Goal: Task Accomplishment & Management: Complete application form

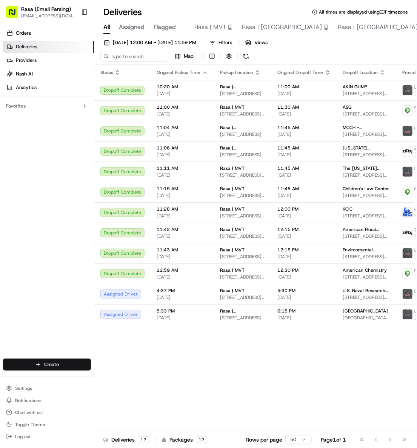
click at [61, 365] on html "Rasa (Email Parsing) [EMAIL_ADDRESS][DOMAIN_NAME] Toggle Sidebar Orders Deliver…" at bounding box center [208, 224] width 417 height 448
click at [127, 379] on link "Delivery" at bounding box center [136, 379] width 84 height 14
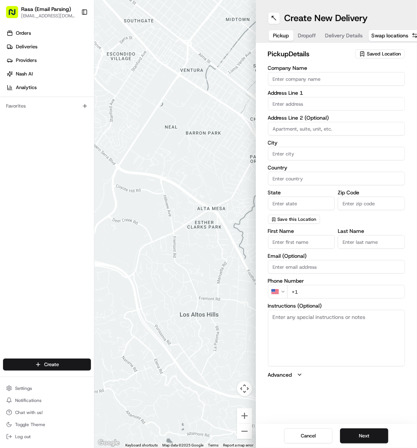
click at [372, 52] on span "Saved Location" at bounding box center [384, 54] width 34 height 7
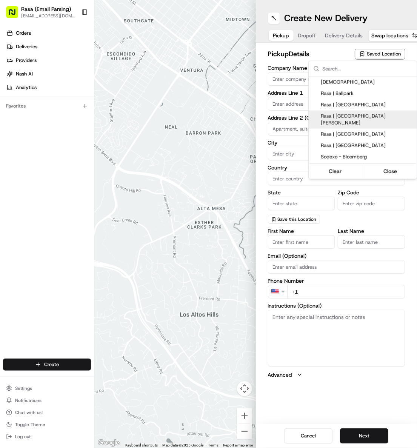
click at [368, 117] on span "Rasa | [GEOGRAPHIC_DATA][PERSON_NAME]" at bounding box center [367, 120] width 93 height 14
type input "Rasa | [GEOGRAPHIC_DATA][PERSON_NAME]"
type input "[STREET_ADDRESS]"
type input "[US_STATE]"
type input "US"
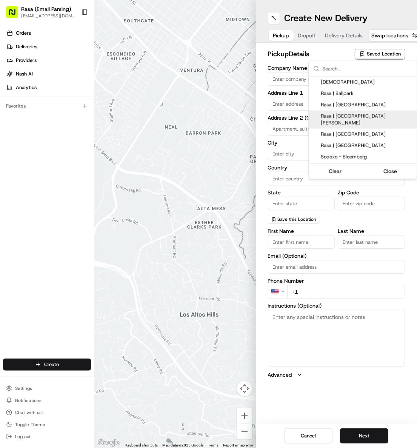
type input "DC"
type input "20001"
type input "[PHONE_NUMBER]"
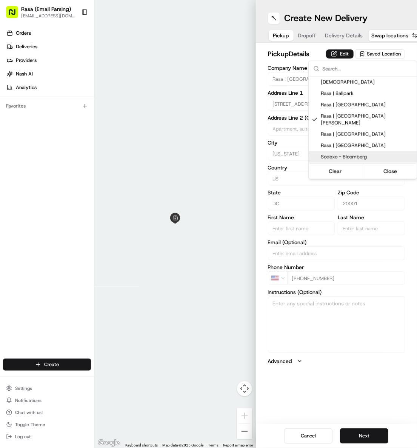
click at [216, 151] on html "Rasa (Email Parsing) [EMAIL_ADDRESS][DOMAIN_NAME] Toggle Sidebar Orders Deliver…" at bounding box center [208, 224] width 417 height 448
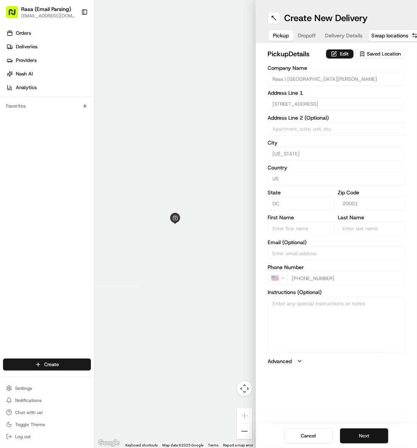
click at [359, 434] on button "Next" at bounding box center [364, 436] width 48 height 15
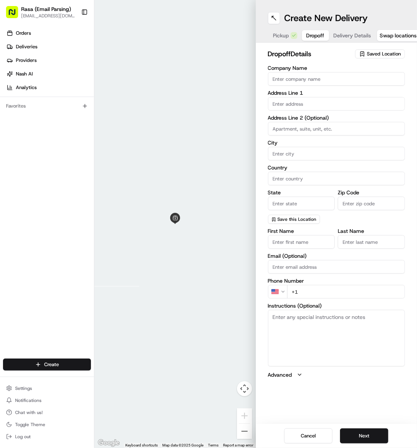
click at [281, 79] on input "Company Name" at bounding box center [336, 79] width 137 height 14
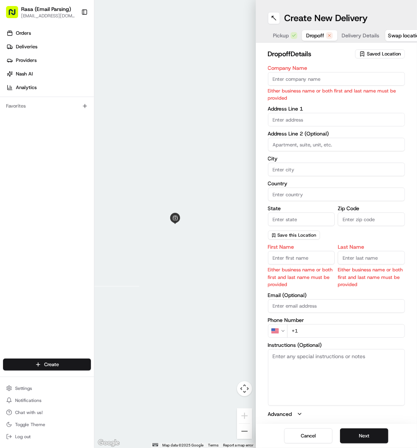
click at [276, 79] on input "Company Name" at bounding box center [336, 79] width 137 height 14
paste input "[GEOGRAPHIC_DATA] ([GEOGRAPHIC_DATA])"
type input "[GEOGRAPHIC_DATA] ([GEOGRAPHIC_DATA])"
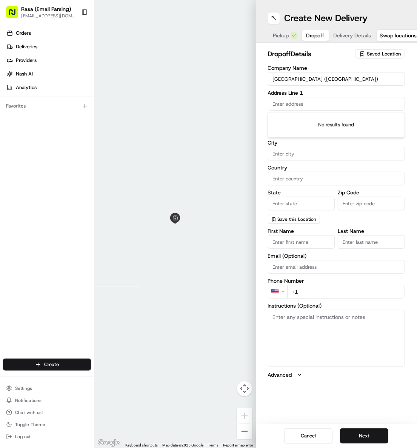
click at [290, 119] on body "Rasa (Email Parsing) [EMAIL_ADDRESS][DOMAIN_NAME] Toggle Sidebar Orders Deliver…" at bounding box center [208, 224] width 417 height 448
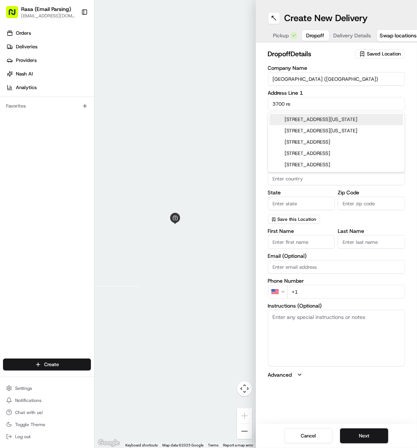
click at [376, 119] on div "[STREET_ADDRESS][US_STATE]" at bounding box center [337, 119] width 134 height 11
type input "[STREET_ADDRESS][US_STATE]"
type input "[US_STATE]"
type input "[GEOGRAPHIC_DATA]"
type input "DC"
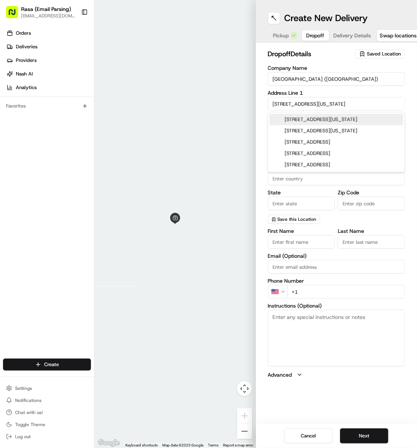
type input "20007"
type input "[STREET_ADDRESS]"
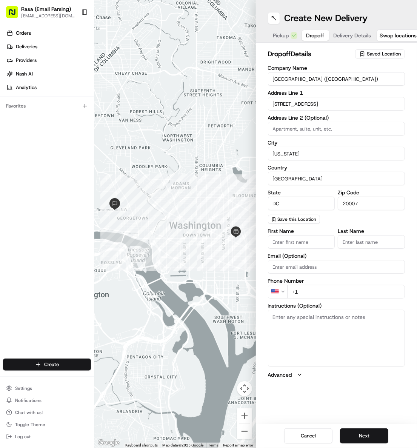
click at [290, 242] on input "First Name" at bounding box center [301, 242] width 67 height 14
click at [288, 242] on input "First Name" at bounding box center [301, 242] width 67 height 14
paste input "CURA G"
type input "CURA"
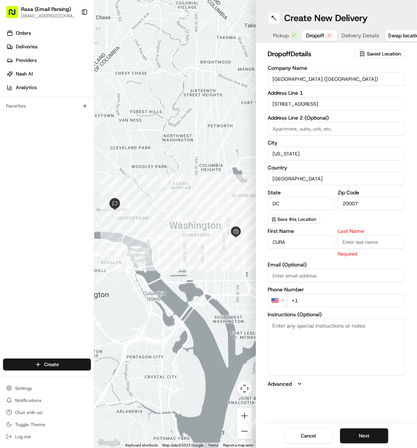
click at [352, 241] on input "Last Name" at bounding box center [371, 242] width 67 height 14
paste input "[GEOGRAPHIC_DATA]"
type input "[GEOGRAPHIC_DATA]"
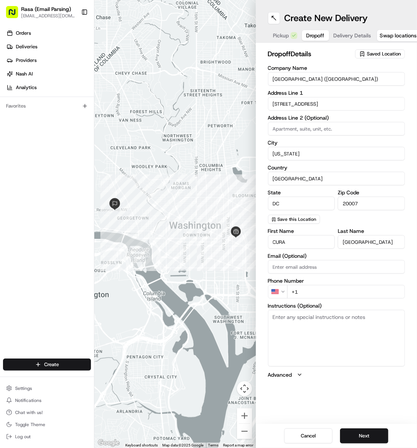
click at [310, 289] on input "+1" at bounding box center [346, 292] width 118 height 14
paste input "[PHONE_NUMBER]"
type input "[PHONE_NUMBER]"
click at [298, 338] on textarea "Instructions (Optional)" at bounding box center [336, 338] width 137 height 57
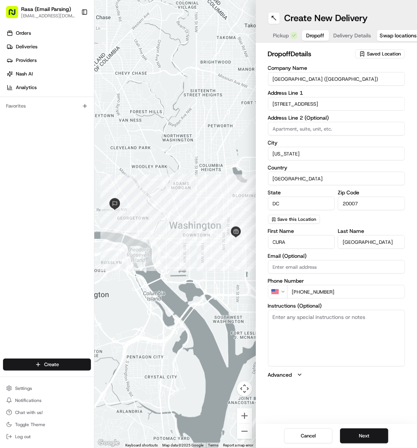
paste textarea "Please meet us at the entrance to [GEOGRAPHIC_DATA] that faces [GEOGRAPHIC_DATA…"
type textarea "Please meet us at the entrance to [GEOGRAPHIC_DATA] that faces [GEOGRAPHIC_DATA…"
click at [366, 430] on button "Next" at bounding box center [364, 436] width 48 height 15
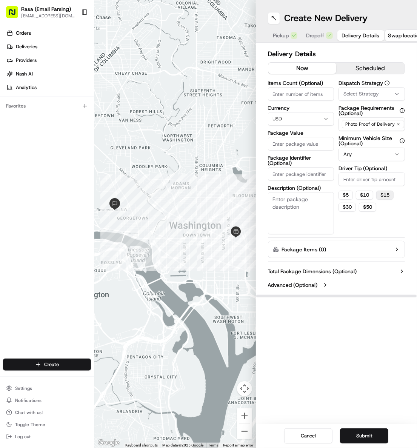
click at [386, 193] on button "$ 15" at bounding box center [384, 195] width 17 height 9
type input "15"
click at [302, 142] on input "Package Value" at bounding box center [301, 144] width 66 height 14
type input "200"
click at [369, 429] on button "Submit" at bounding box center [364, 436] width 48 height 15
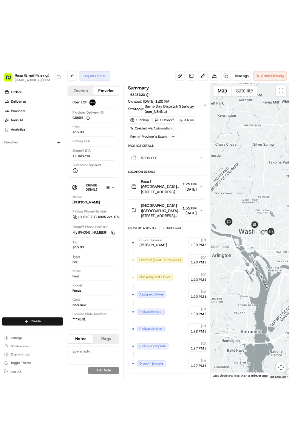
scroll to position [31, 0]
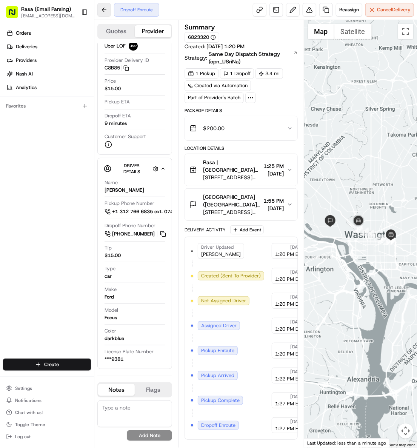
click at [99, 12] on button at bounding box center [104, 10] width 14 height 14
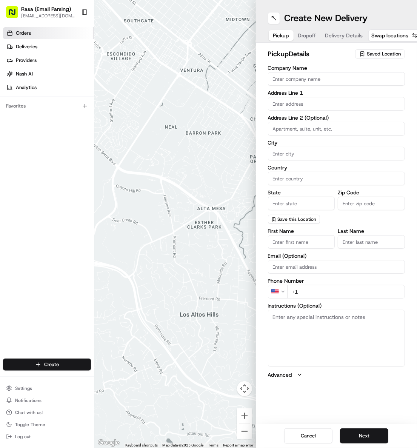
click at [22, 33] on span "Orders" at bounding box center [23, 33] width 15 height 7
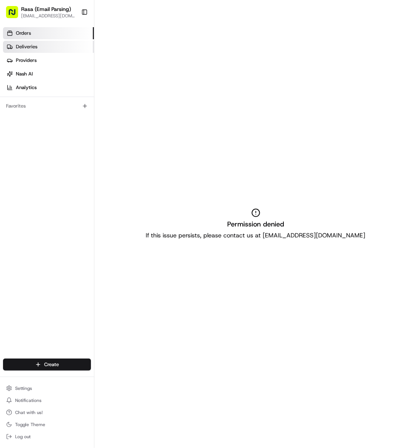
click at [36, 45] on span "Deliveries" at bounding box center [27, 46] width 22 height 7
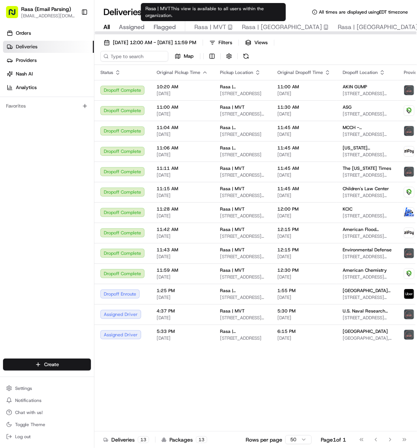
click at [220, 29] on span "Rasa | MVT" at bounding box center [210, 27] width 32 height 9
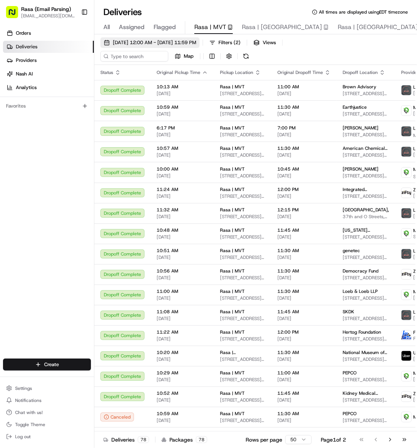
click at [177, 40] on span "[DATE] 12:00 AM - [DATE] 11:59 PM" at bounding box center [154, 42] width 83 height 7
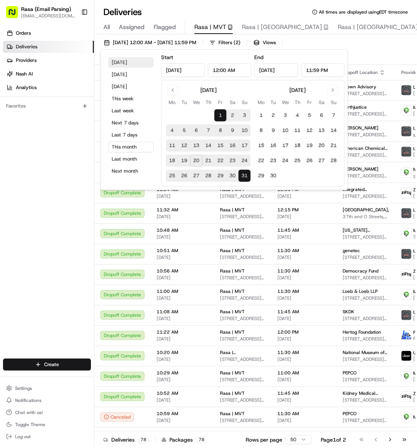
click at [121, 65] on button "[DATE]" at bounding box center [130, 62] width 45 height 11
type input "[DATE]"
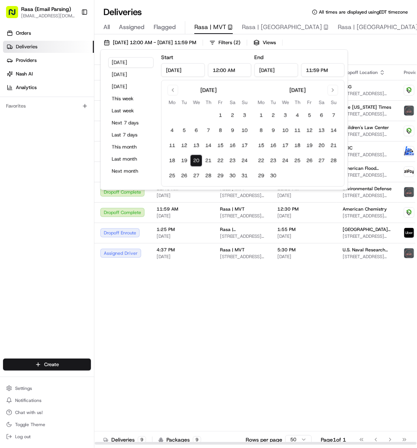
click at [251, 321] on div "Status Original Pickup Time Pickup Location Original Dropoff Time Dropoff Locat…" at bounding box center [304, 255] width 421 height 380
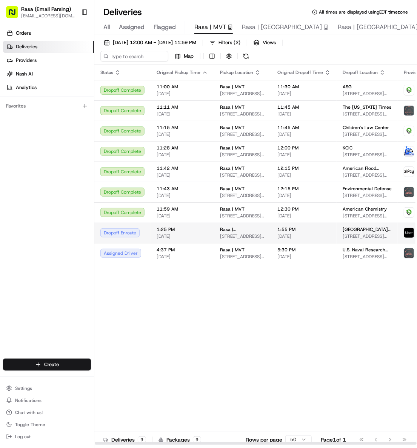
click at [237, 237] on span "[STREET_ADDRESS][US_STATE]" at bounding box center [242, 236] width 45 height 6
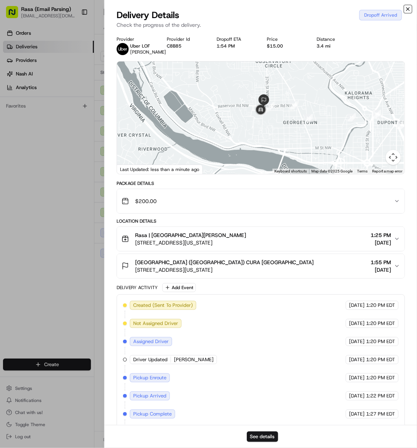
click at [410, 9] on icon "button" at bounding box center [408, 9] width 6 height 6
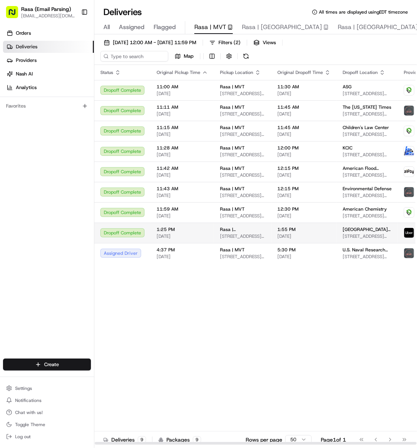
click at [154, 227] on td "1:25 PM [DATE]" at bounding box center [182, 233] width 63 height 20
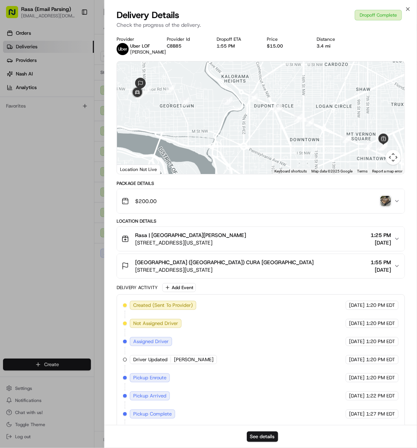
click at [385, 199] on img "button" at bounding box center [386, 201] width 11 height 11
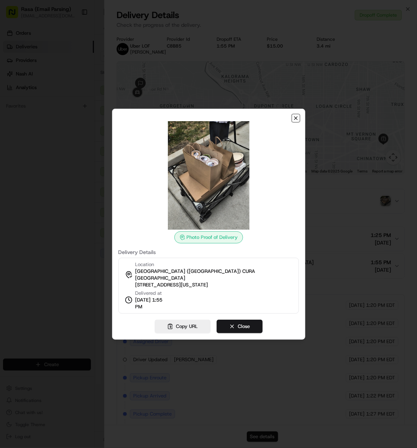
click at [296, 120] on icon "button" at bounding box center [296, 118] width 3 height 3
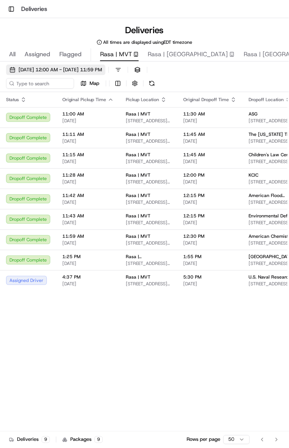
click at [53, 73] on span "[DATE] 12:00 AM - [DATE] 11:59 PM" at bounding box center [60, 69] width 83 height 7
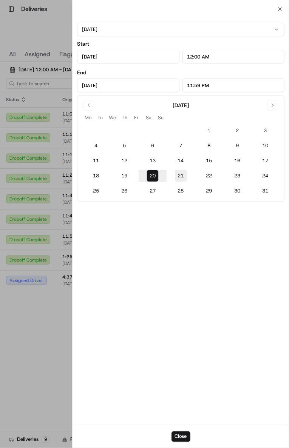
click at [178, 178] on button "21" at bounding box center [181, 176] width 12 height 12
type input "[DATE]"
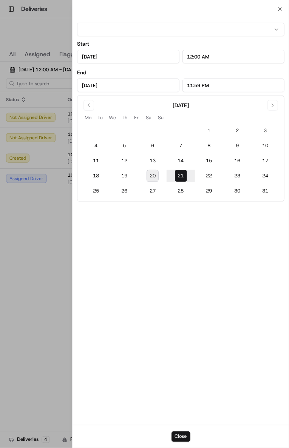
click at [184, 435] on button "Close" at bounding box center [180, 437] width 19 height 11
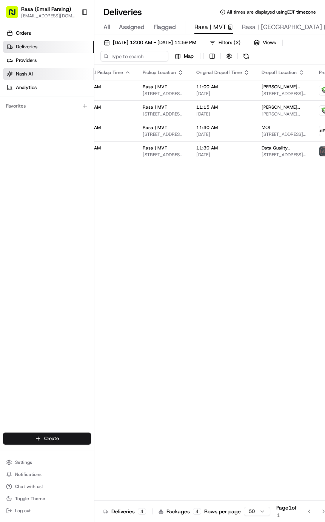
scroll to position [0, 116]
